Goal: Find specific page/section: Find specific page/section

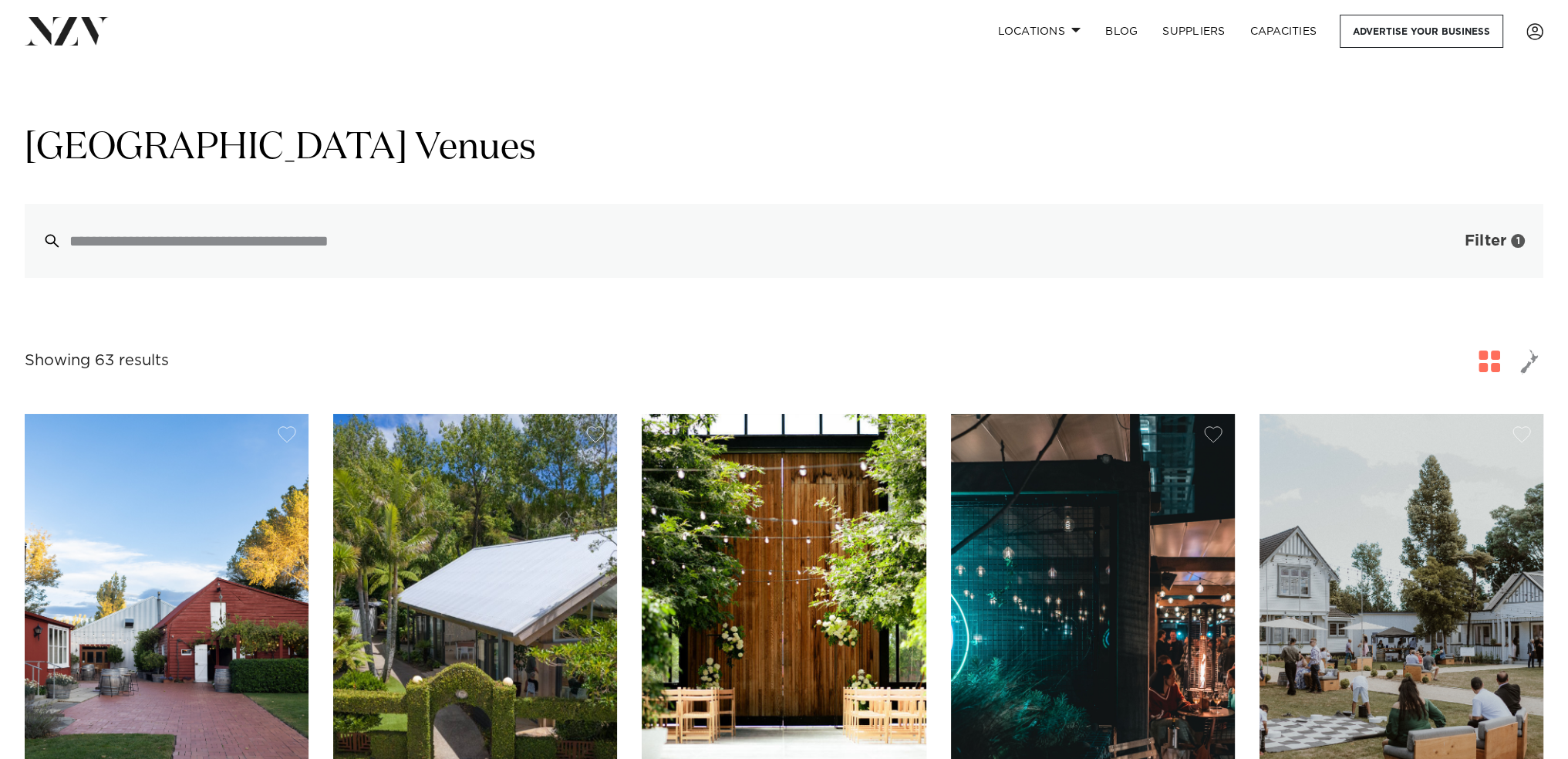
click at [1453, 246] on button "Filter 1" at bounding box center [1480, 241] width 128 height 74
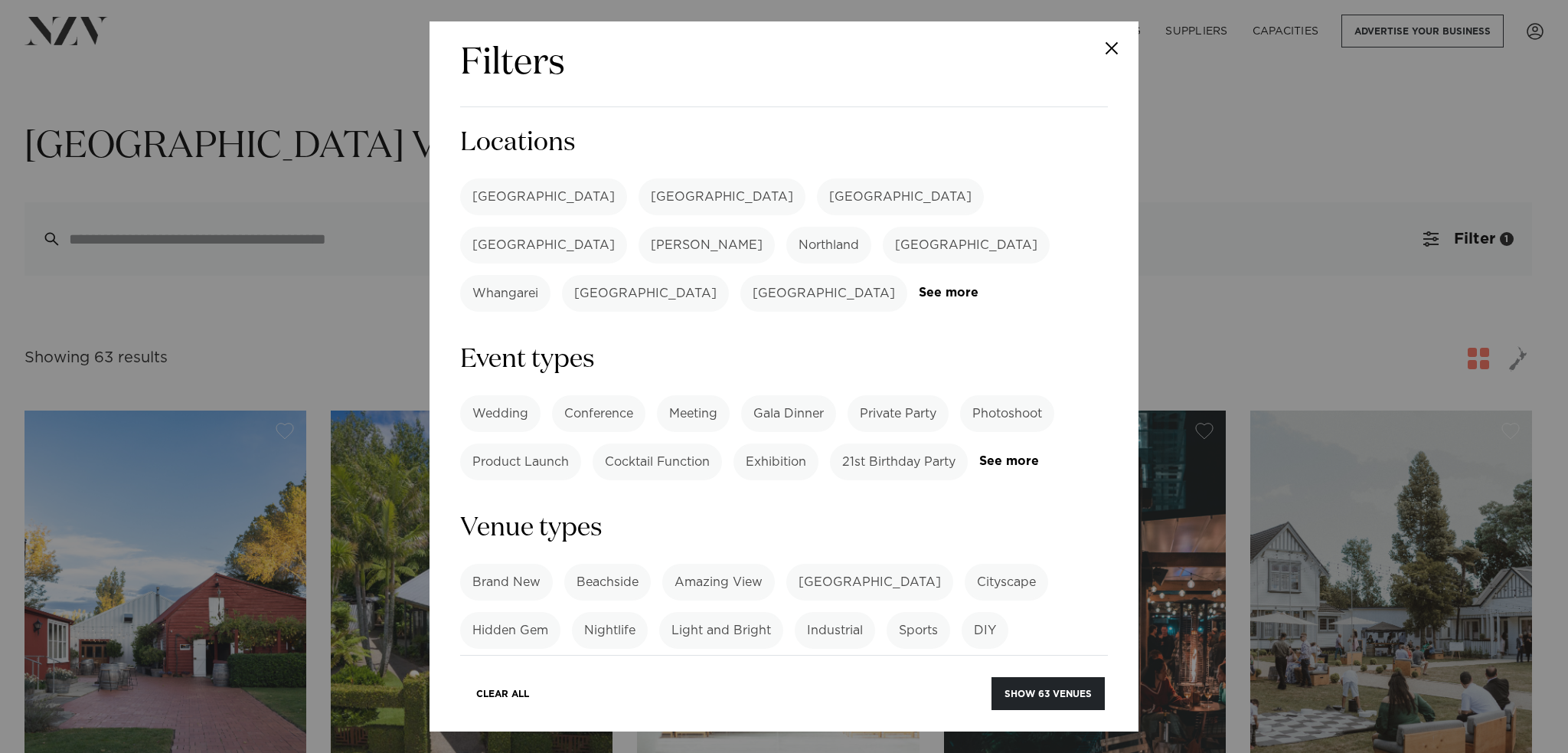
click at [512, 195] on label "[GEOGRAPHIC_DATA]" at bounding box center [544, 197] width 167 height 36
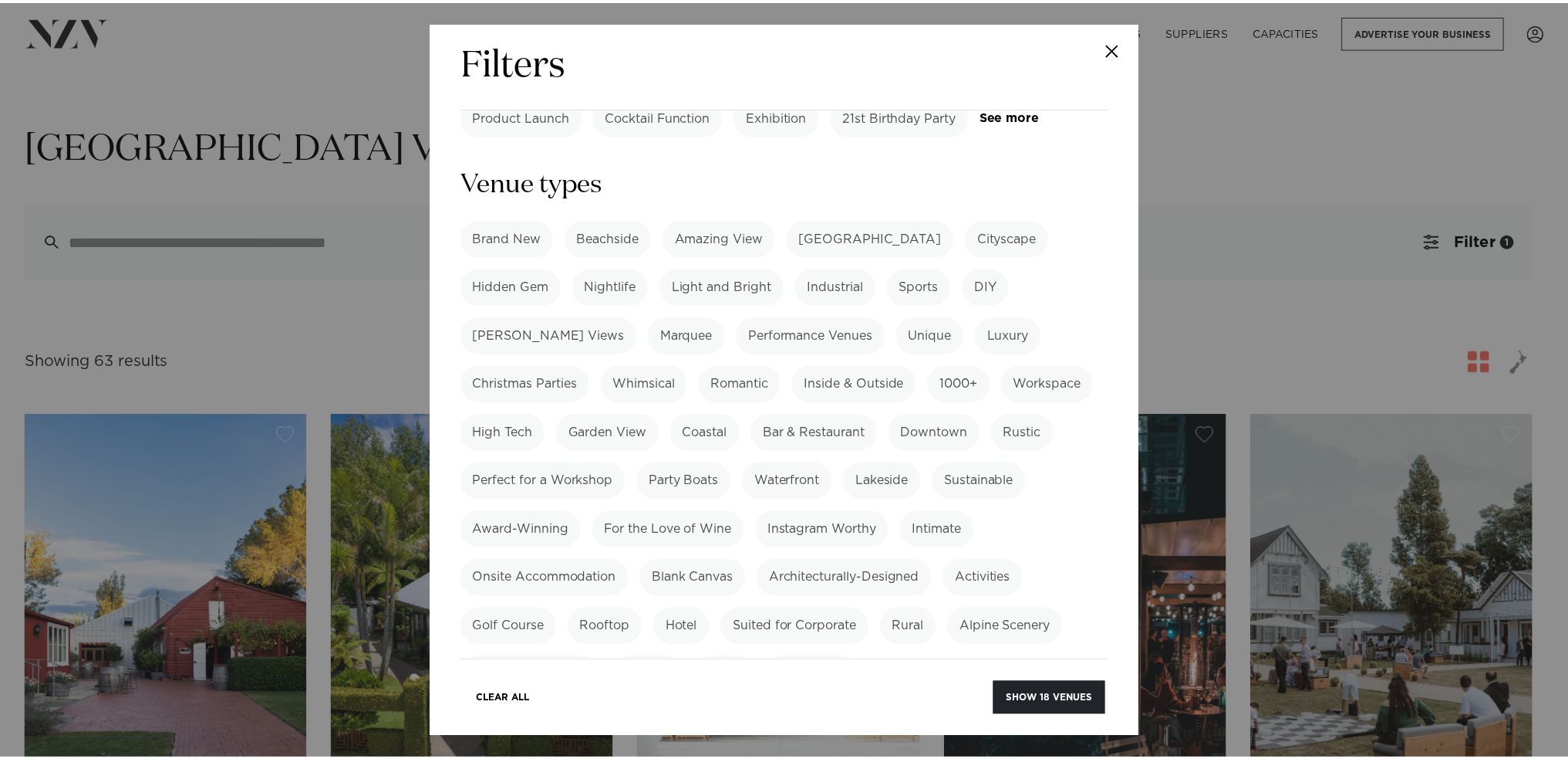
scroll to position [386, 0]
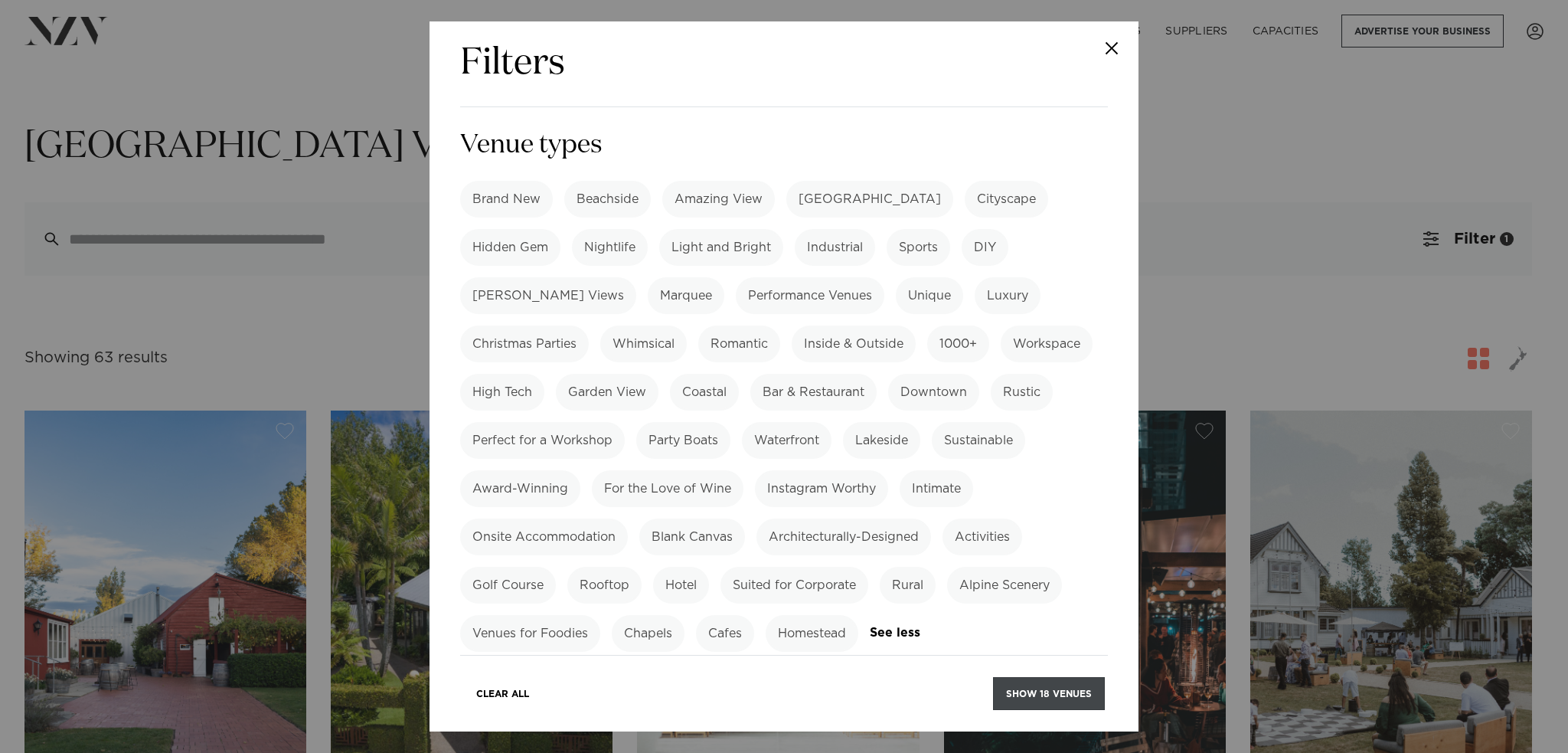
click at [1050, 701] on button "Show 18 venues" at bounding box center [1048, 693] width 112 height 33
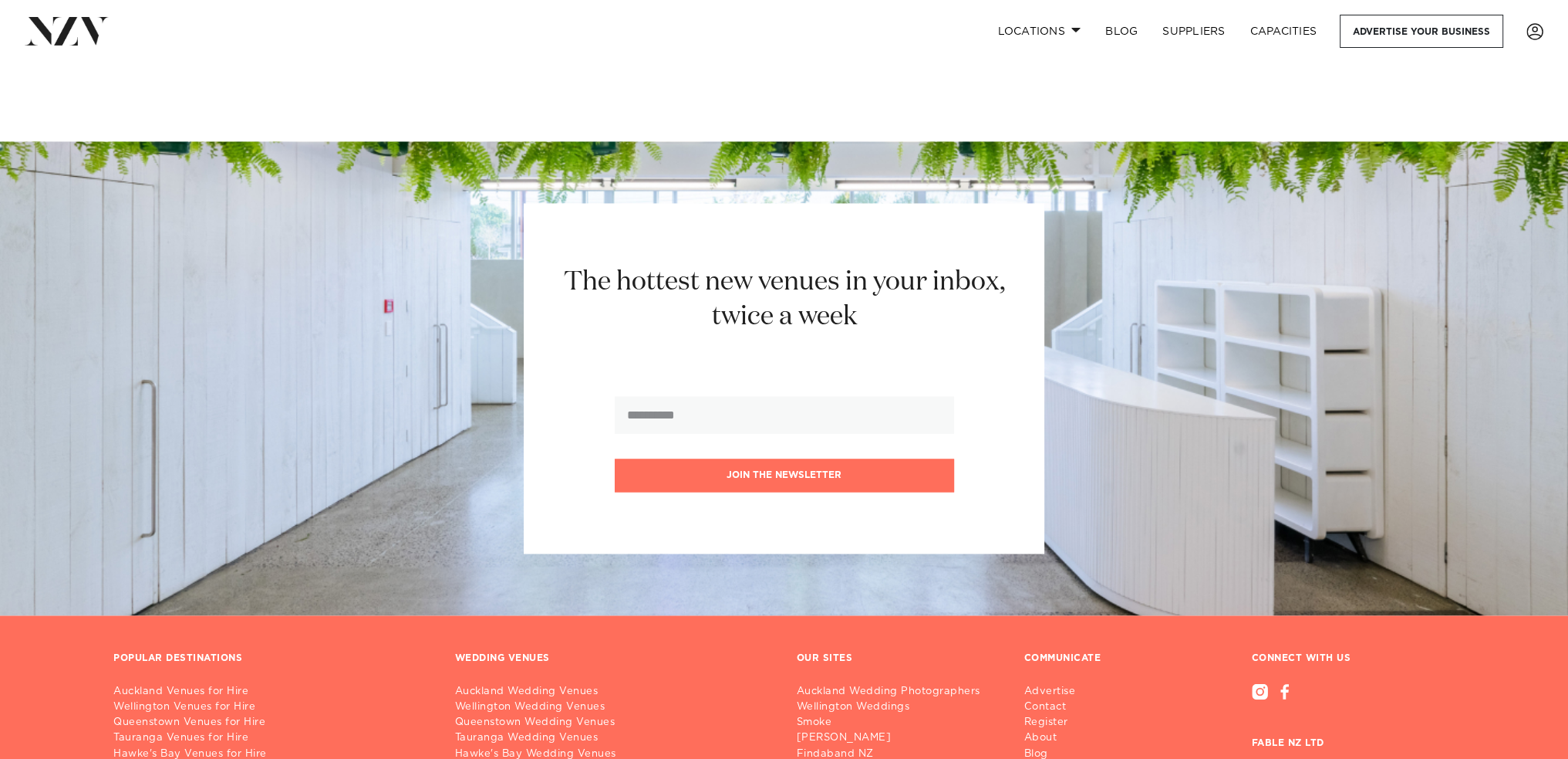
scroll to position [3473, 0]
